Goal: Task Accomplishment & Management: Use online tool/utility

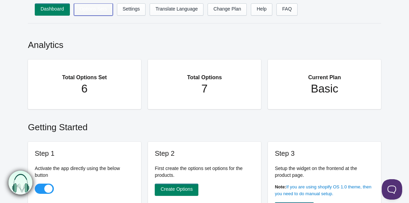
click at [104, 12] on link "Options Sets" at bounding box center [93, 9] width 39 height 12
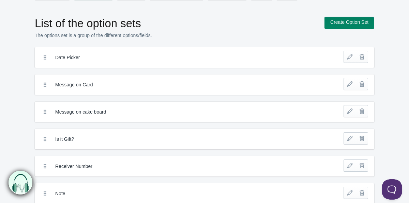
scroll to position [16, 0]
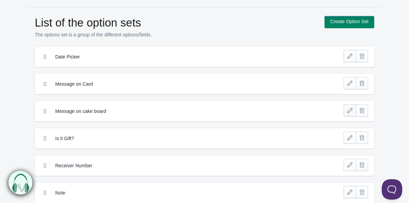
click at [345, 109] on link at bounding box center [349, 111] width 12 height 12
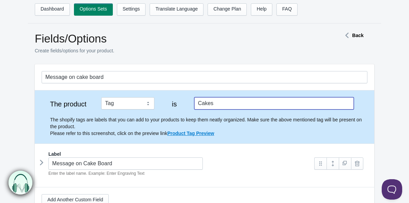
click at [206, 102] on input "Cakes" at bounding box center [273, 103] width 159 height 12
click at [221, 101] on input "Cakes" at bounding box center [273, 103] width 159 height 12
type input "C"
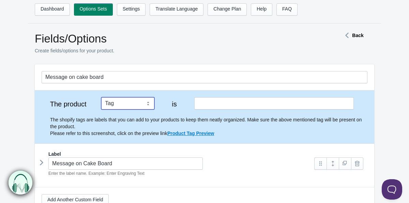
click at [134, 106] on select "Tag Vendor Type URL Handle All Products" at bounding box center [127, 103] width 53 height 12
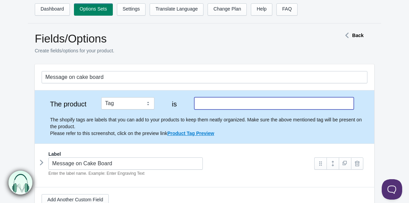
click at [201, 102] on input "text" at bounding box center [273, 103] width 159 height 12
type input "Cakes Kids"
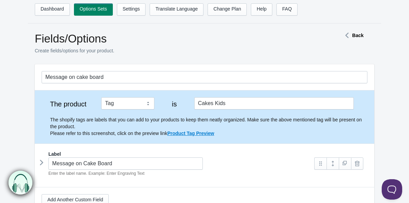
scroll to position [82, 0]
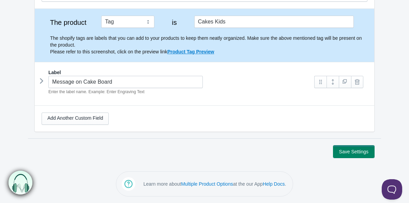
click at [346, 155] on button "Save Settings" at bounding box center [353, 152] width 41 height 12
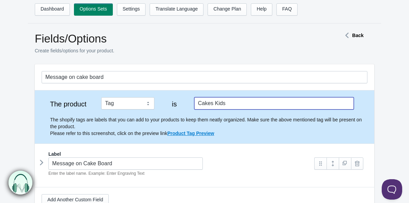
click at [233, 100] on input "Cakes Kids" at bounding box center [273, 103] width 159 height 12
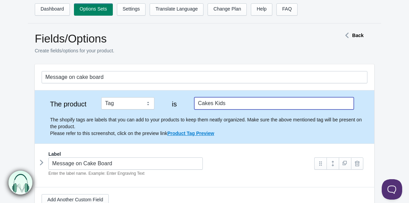
type input "Cakes Kid"
click at [227, 101] on input "Cakes Kids" at bounding box center [273, 103] width 159 height 12
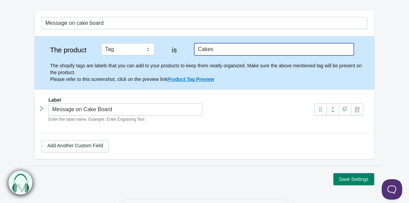
scroll to position [57, 0]
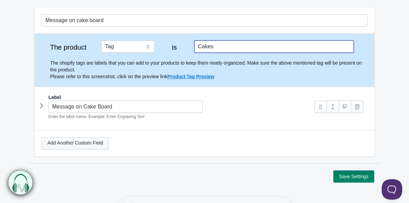
type input "Cakes"
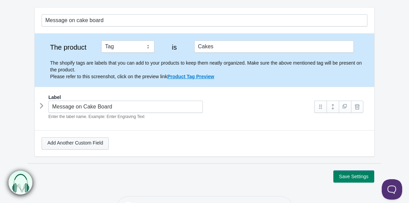
click at [91, 143] on link "Add Another Custom Field" at bounding box center [75, 144] width 67 height 12
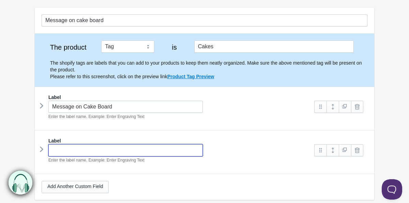
click at [91, 150] on input "text" at bounding box center [125, 150] width 154 height 12
click at [362, 152] on link at bounding box center [357, 150] width 12 height 12
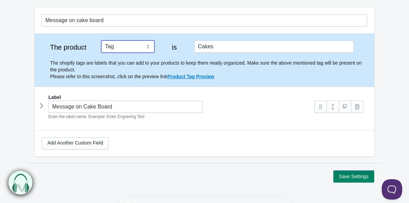
click at [147, 45] on select "Tag Vendor Type URL Handle All Products" at bounding box center [127, 47] width 53 height 12
select select "3"
click at [101, 41] on select "Tag Vendor Type URL Handle All Products" at bounding box center [127, 47] width 53 height 12
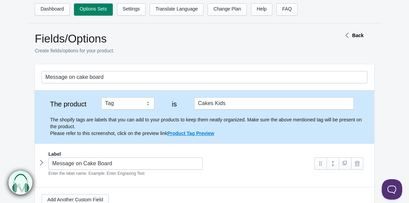
click at [354, 34] on strong "Back" at bounding box center [357, 35] width 11 height 5
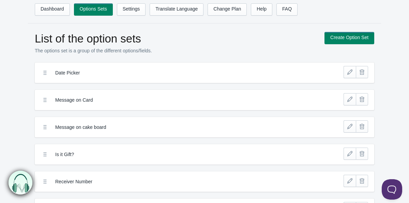
click at [45, 126] on icon at bounding box center [45, 127] width 7 height 7
click at [143, 122] on div "Message on cake board" at bounding box center [187, 128] width 299 height 14
click at [340, 34] on link "Create Option Set" at bounding box center [349, 38] width 50 height 12
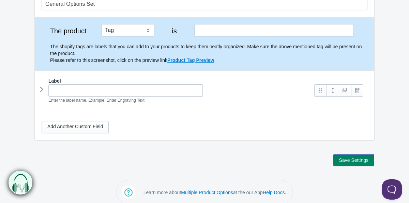
scroll to position [81, 0]
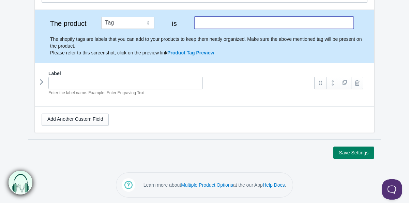
click at [205, 23] on input "text" at bounding box center [273, 23] width 159 height 12
type input "kids"
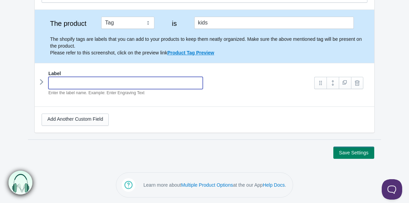
click at [163, 83] on input "text" at bounding box center [125, 83] width 154 height 12
type input "Message on Cake Board"
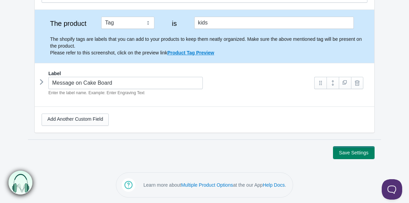
click at [362, 154] on button "Save Settings" at bounding box center [353, 153] width 41 height 12
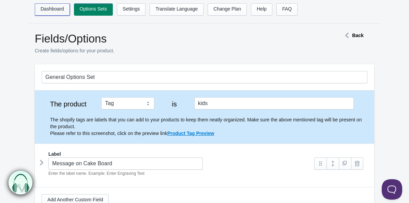
click at [63, 9] on link "Dashboard" at bounding box center [52, 9] width 35 height 12
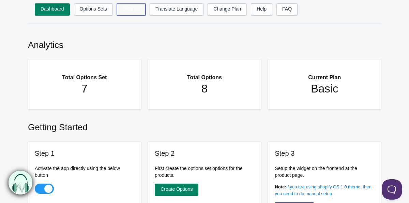
click at [139, 10] on link "Settings" at bounding box center [131, 9] width 29 height 12
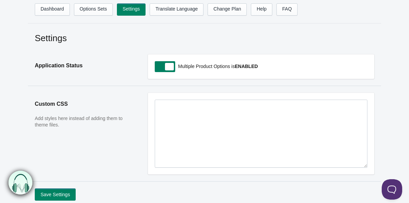
scroll to position [3, 0]
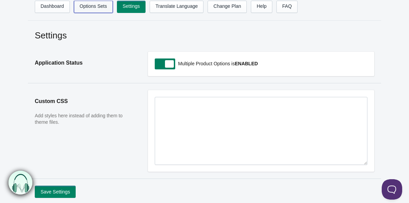
click at [104, 4] on link "Options Sets" at bounding box center [93, 7] width 39 height 12
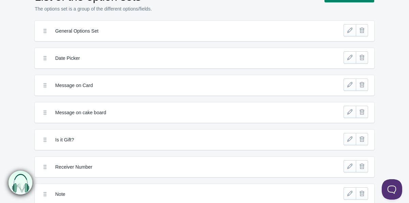
scroll to position [41, 0]
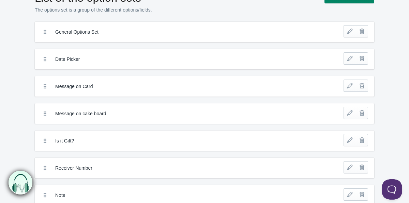
click at [89, 32] on label "General Options Set" at bounding box center [179, 32] width 248 height 7
click at [347, 32] on link at bounding box center [349, 31] width 12 height 12
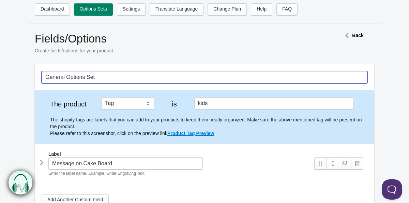
click at [105, 77] on input "General Options Set" at bounding box center [204, 77] width 325 height 12
click at [75, 78] on input "Message on board" at bounding box center [204, 77] width 325 height 12
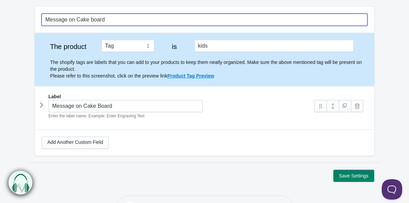
scroll to position [76, 0]
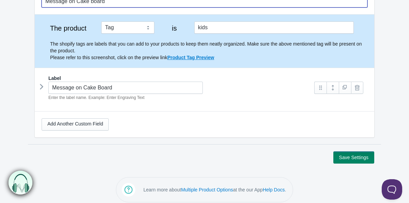
type input "Message on Cake board"
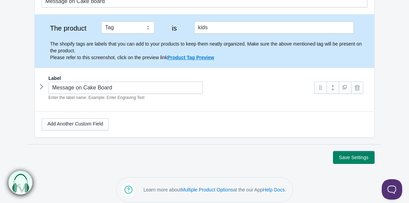
click at [343, 157] on button "Save Settings" at bounding box center [353, 158] width 41 height 12
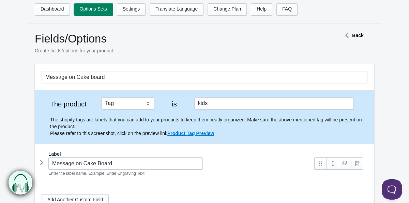
click at [94, 9] on link "Options Sets" at bounding box center [93, 9] width 39 height 12
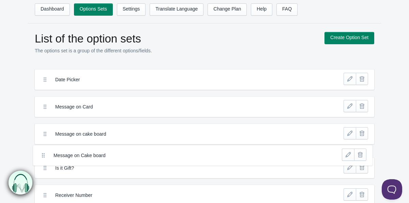
drag, startPoint x: 44, startPoint y: 73, endPoint x: 42, endPoint y: 155, distance: 82.4
